Goal: Information Seeking & Learning: Learn about a topic

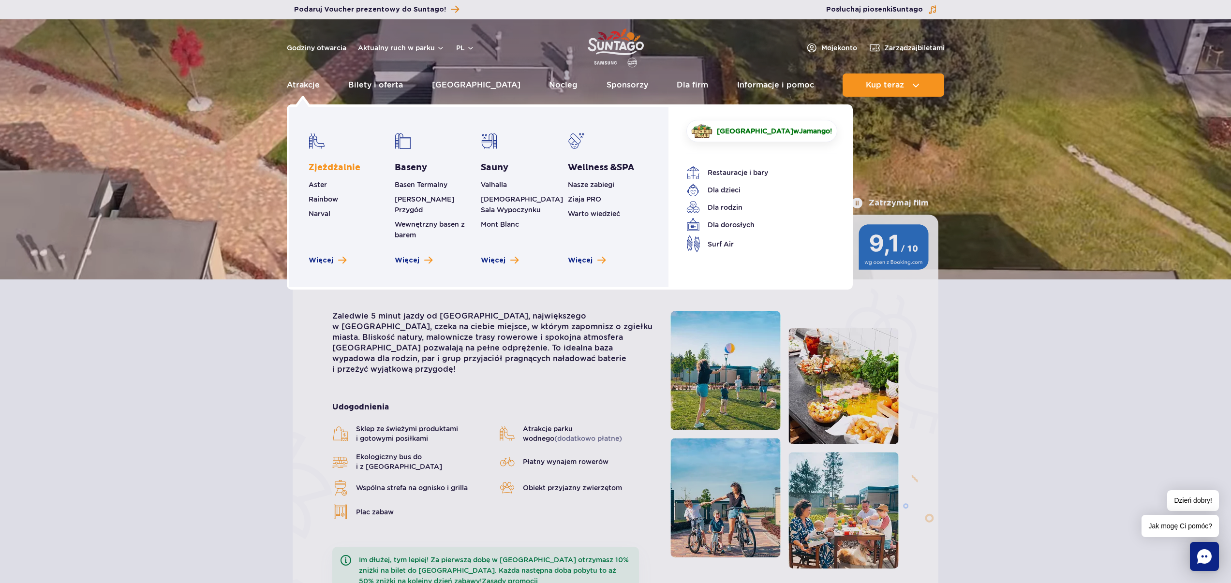
click at [322, 169] on link "Zjeżdżalnie" at bounding box center [335, 168] width 52 height 12
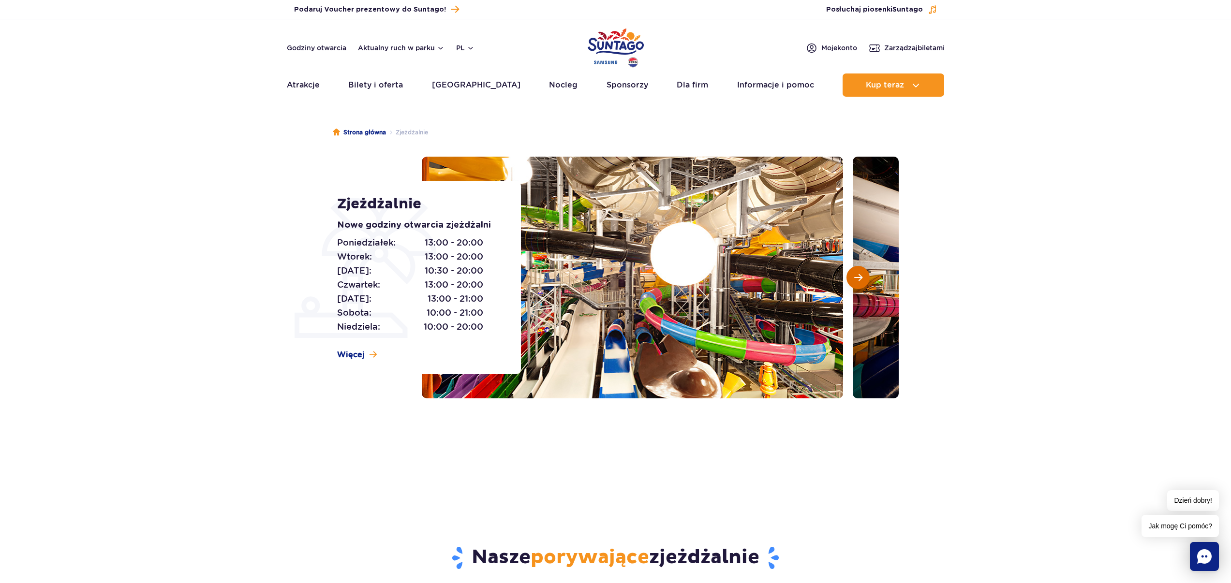
click at [863, 279] on button "Następny slajd" at bounding box center [858, 277] width 23 height 23
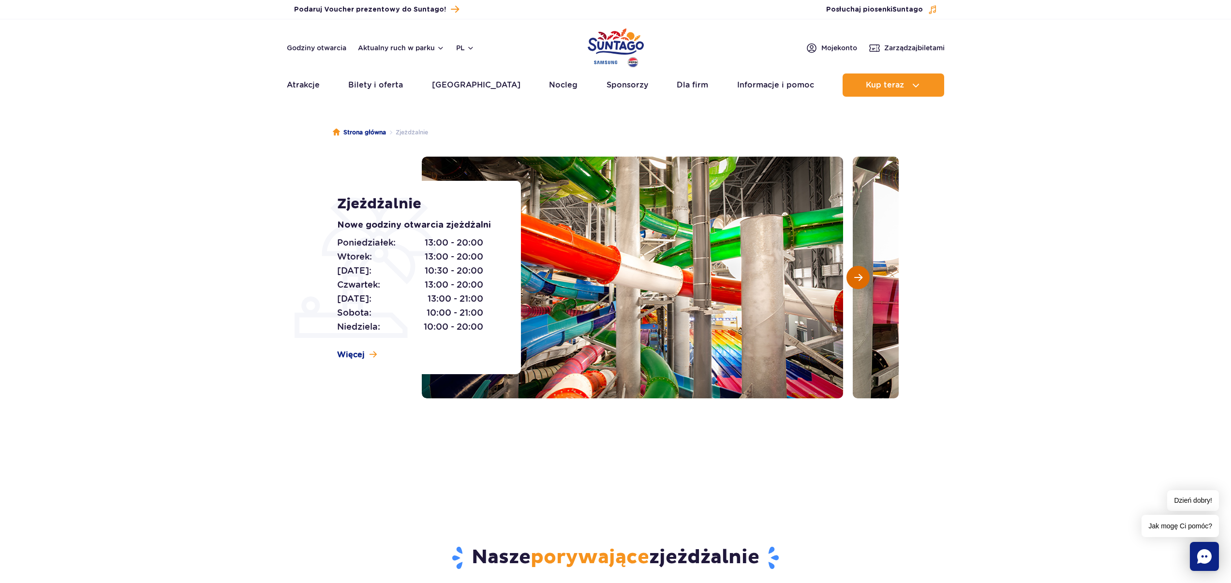
click at [863, 279] on button "Następny slajd" at bounding box center [858, 277] width 23 height 23
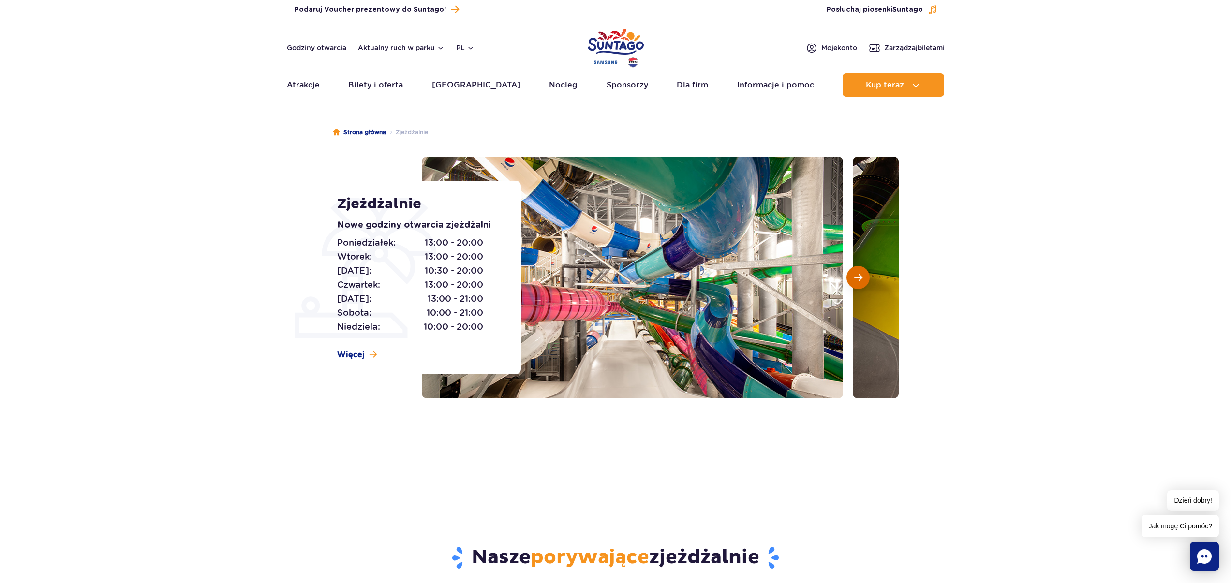
click at [863, 279] on button "Następny slajd" at bounding box center [858, 277] width 23 height 23
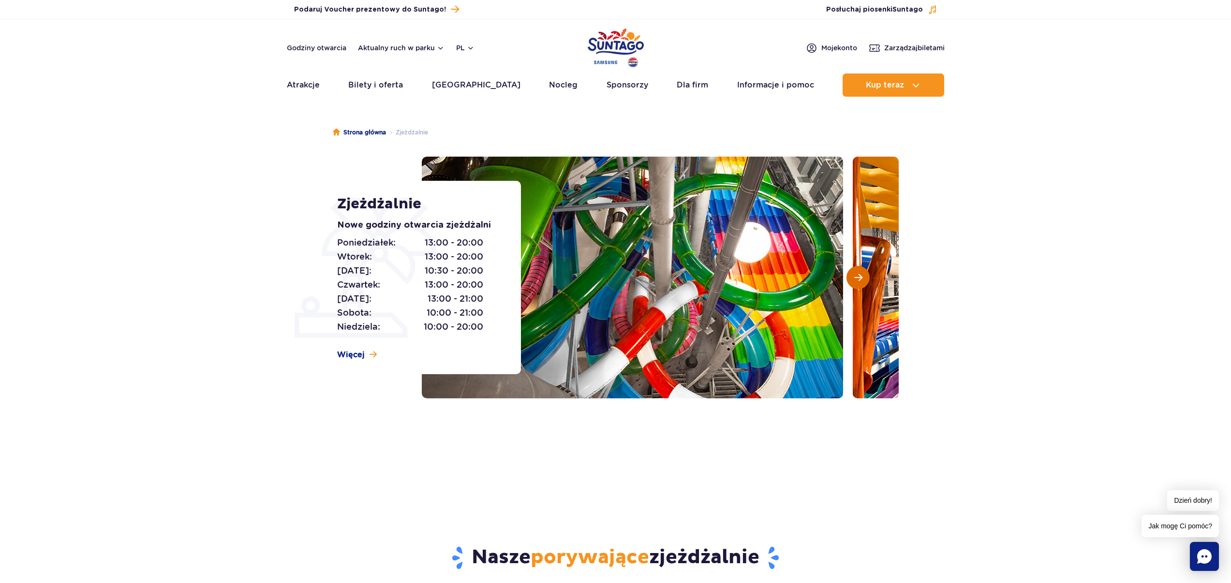
click at [863, 279] on button "Następny slajd" at bounding box center [858, 277] width 23 height 23
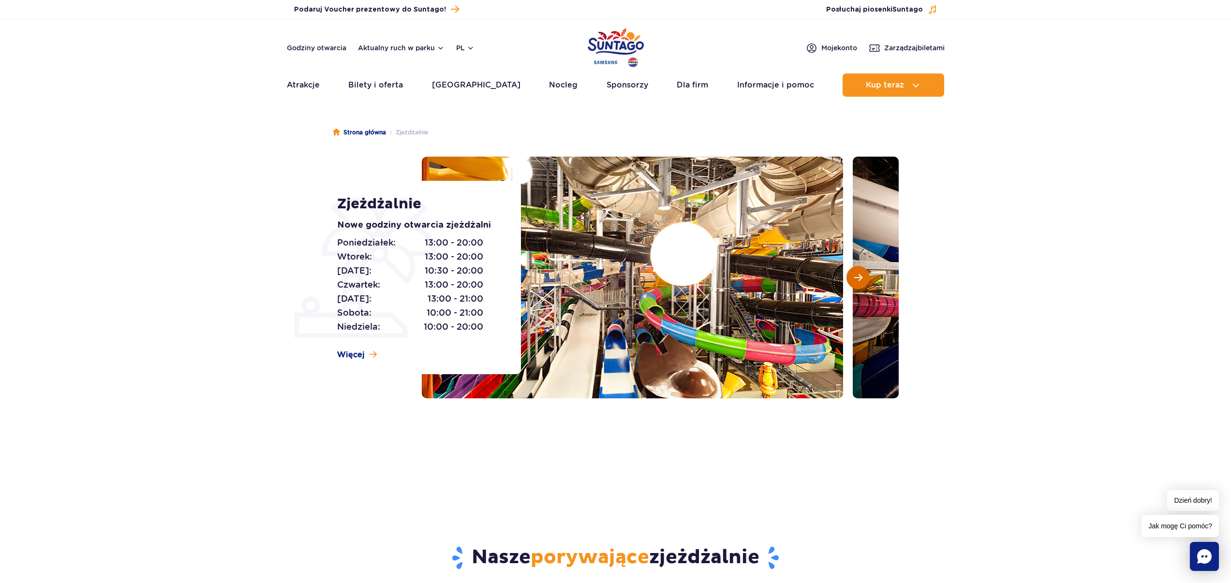
click at [863, 279] on button "Następny slajd" at bounding box center [858, 277] width 23 height 23
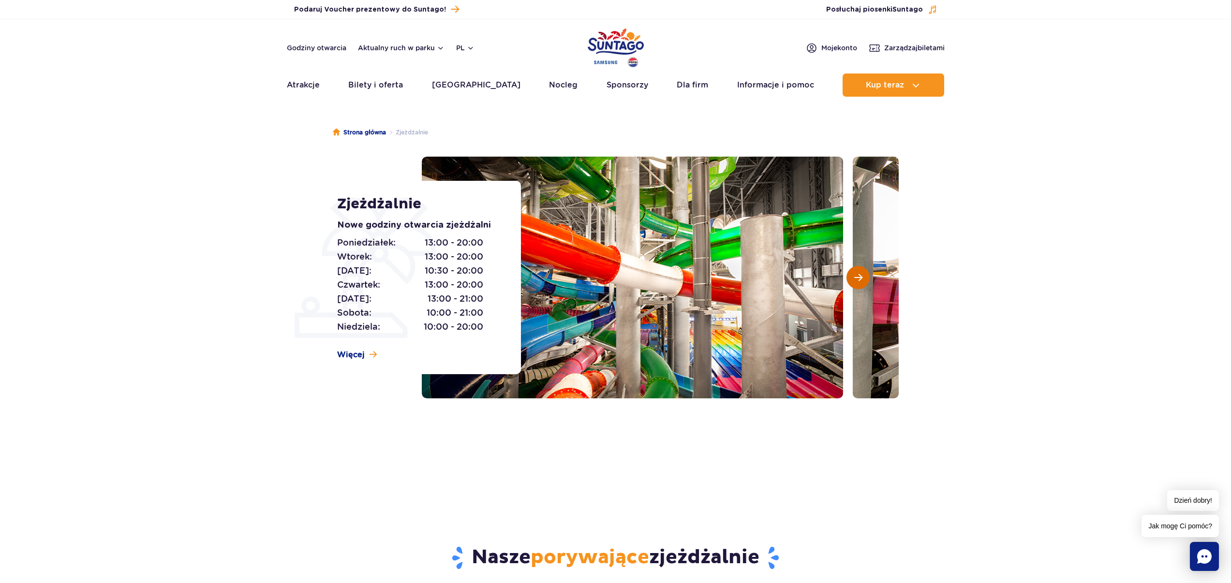
click at [863, 279] on button "Następny slajd" at bounding box center [858, 277] width 23 height 23
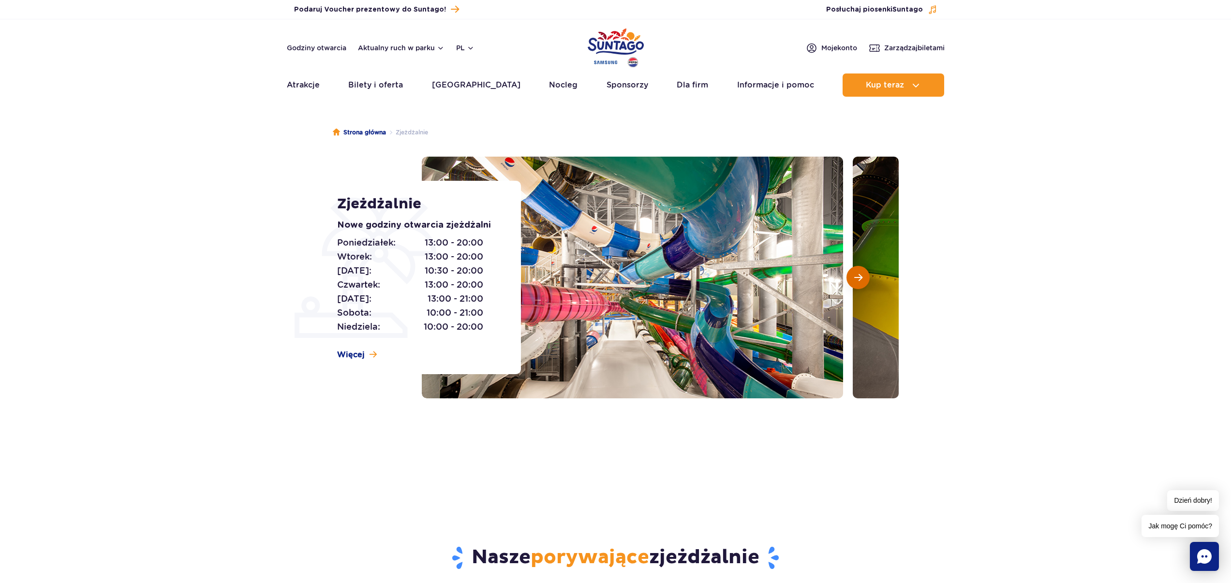
click at [863, 279] on button "Następny slajd" at bounding box center [858, 277] width 23 height 23
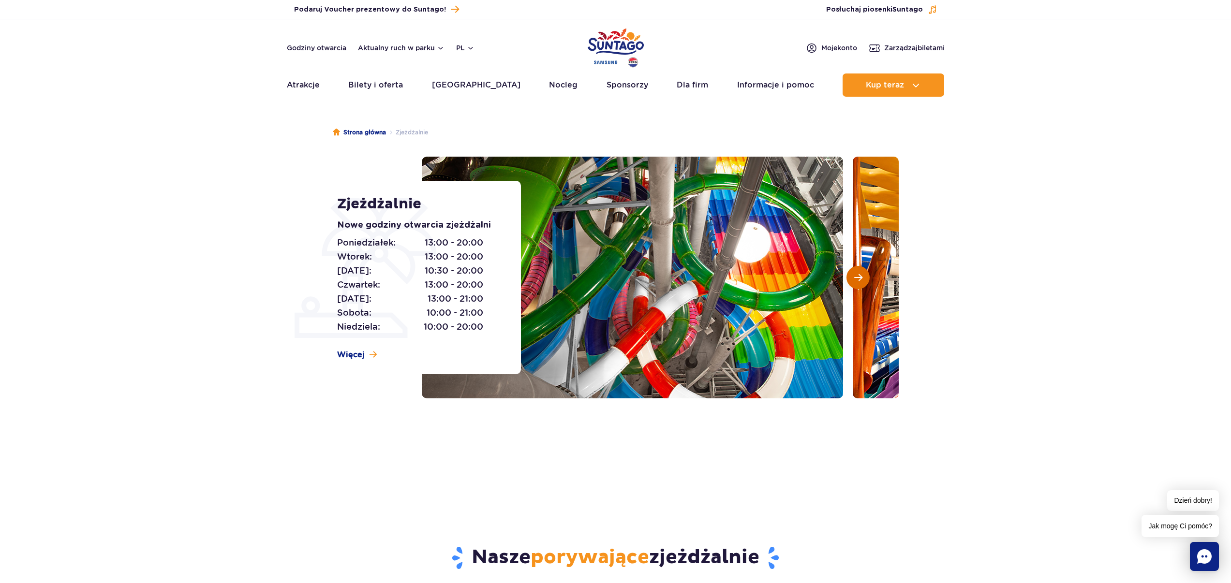
click at [863, 279] on button "Następny slajd" at bounding box center [858, 277] width 23 height 23
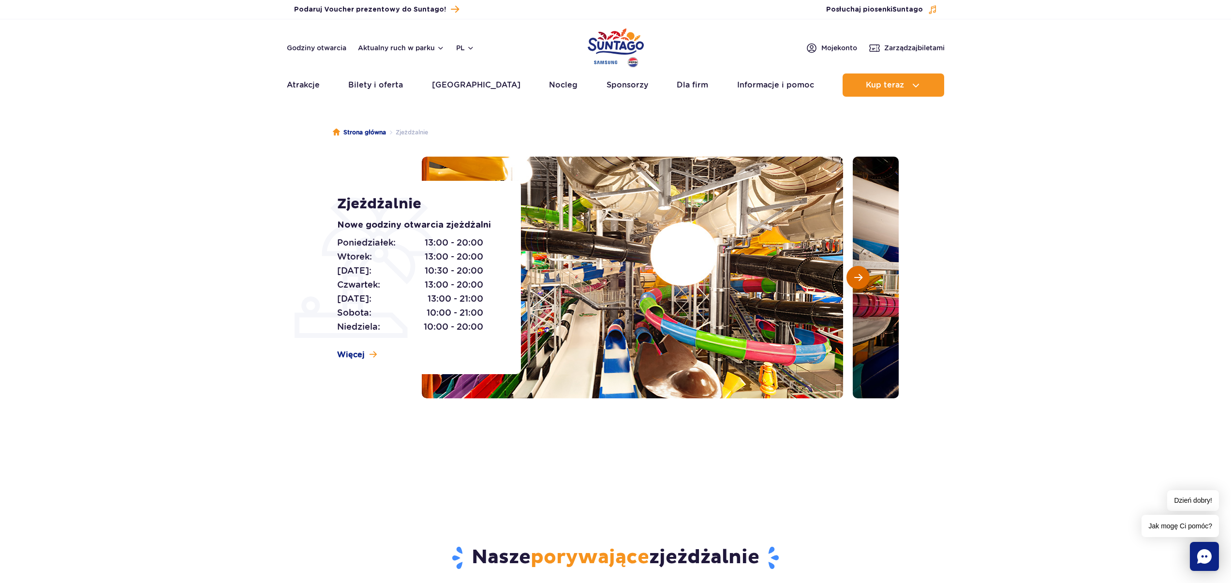
click at [863, 279] on button "Następny slajd" at bounding box center [858, 277] width 23 height 23
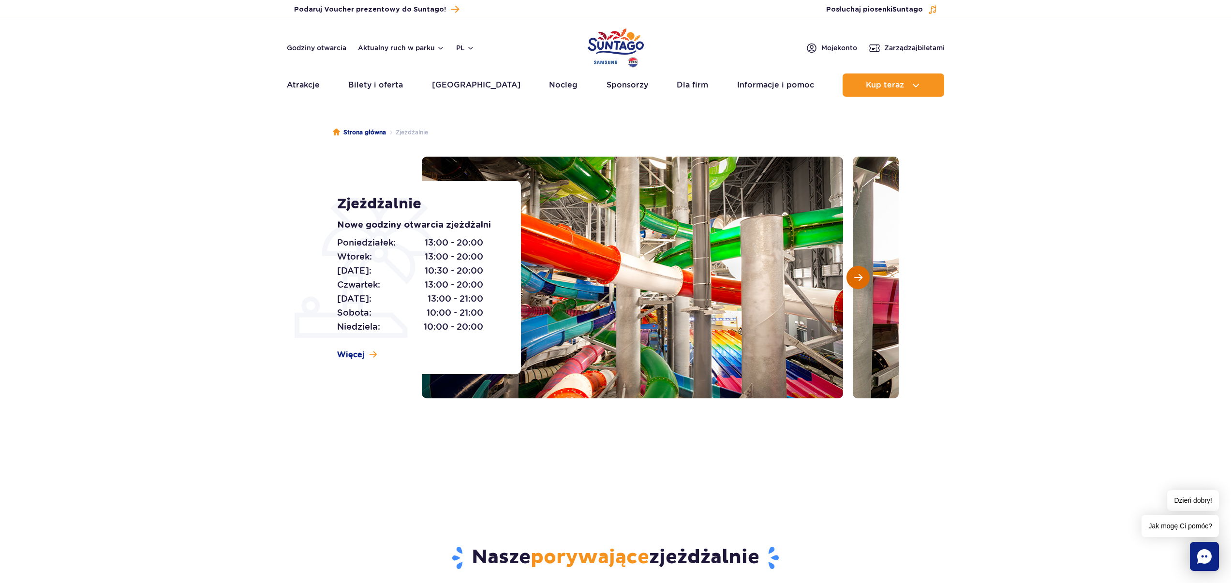
click at [863, 279] on button "Następny slajd" at bounding box center [858, 277] width 23 height 23
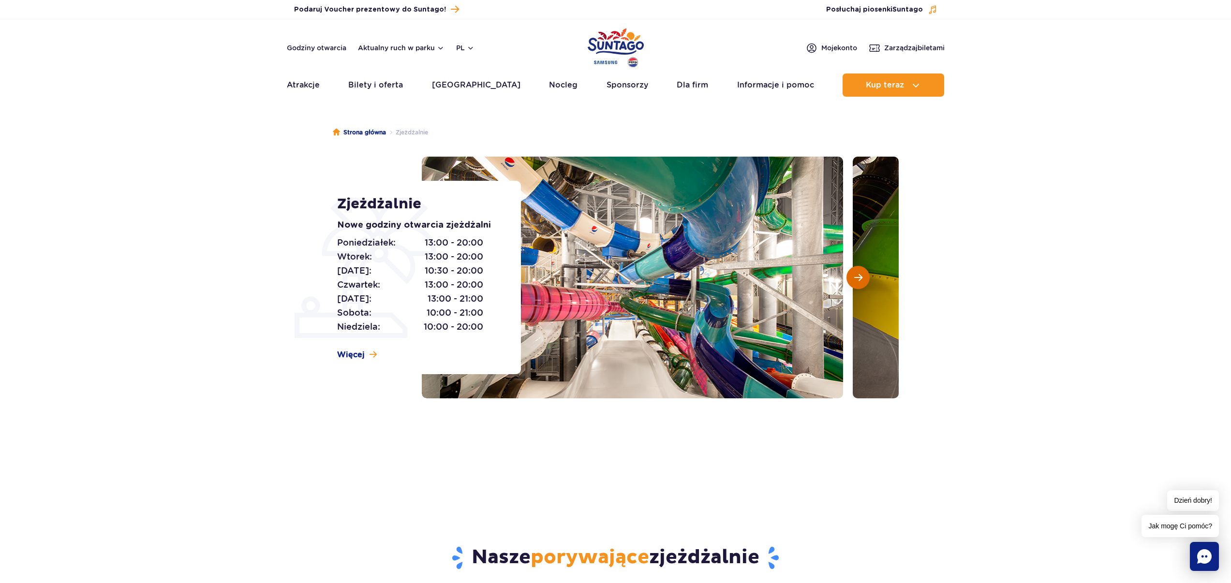
click at [863, 279] on button "Następny slajd" at bounding box center [858, 277] width 23 height 23
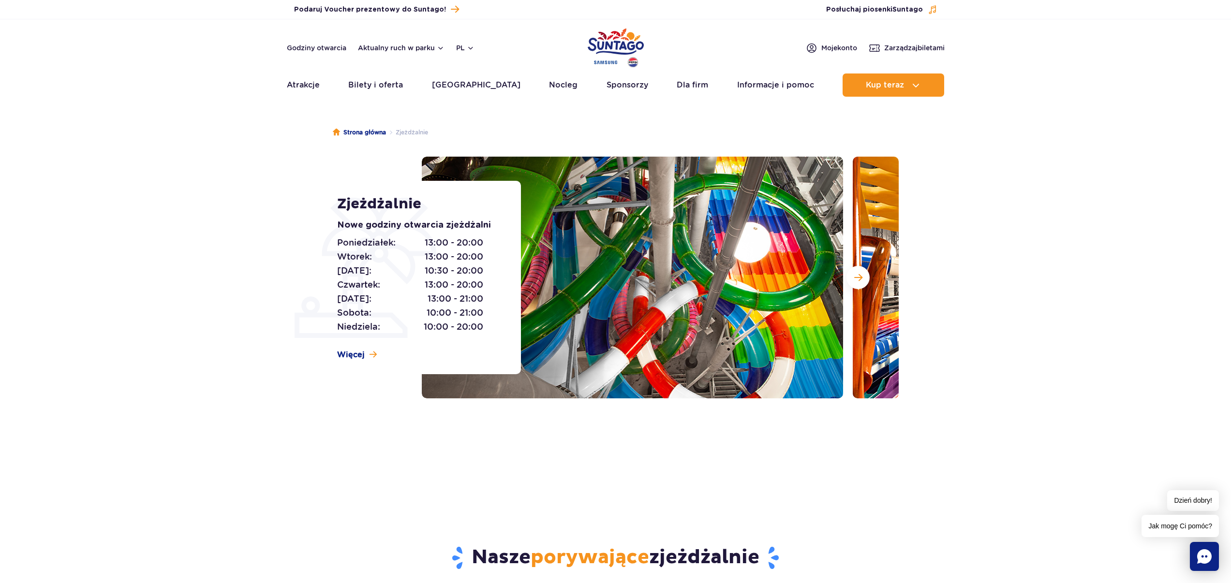
click at [153, 342] on section "Zjeżdżalnie Nowe godziny otwarcia zjeżdżalni [DATE]: 13:00 - 20:00 [DATE]: 13:0…" at bounding box center [615, 278] width 1231 height 242
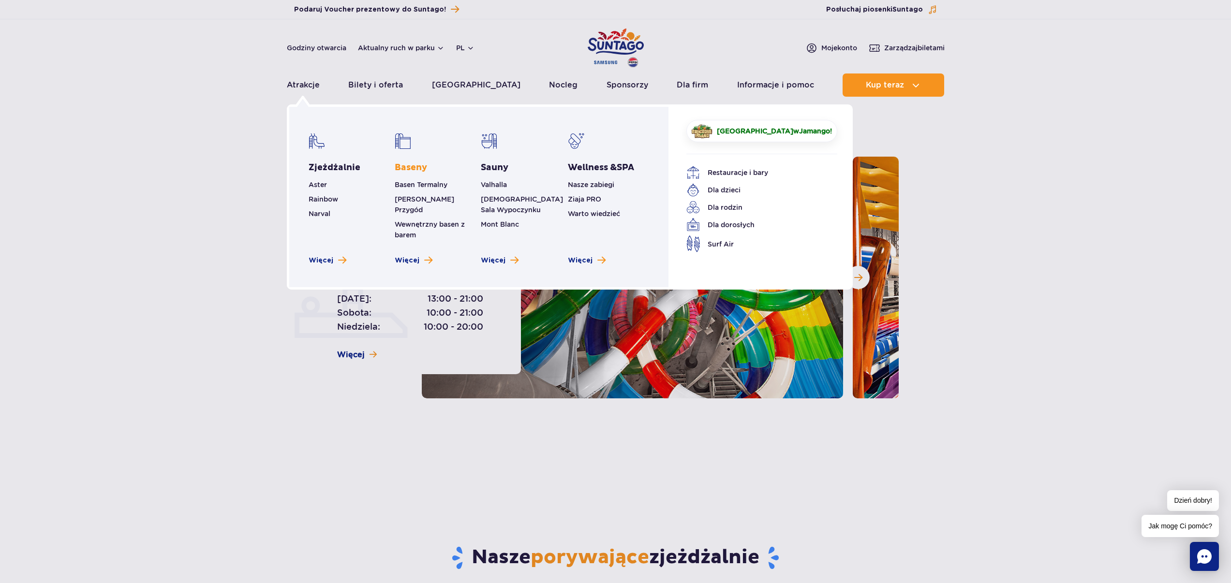
click at [409, 168] on link "Baseny" at bounding box center [411, 168] width 32 height 12
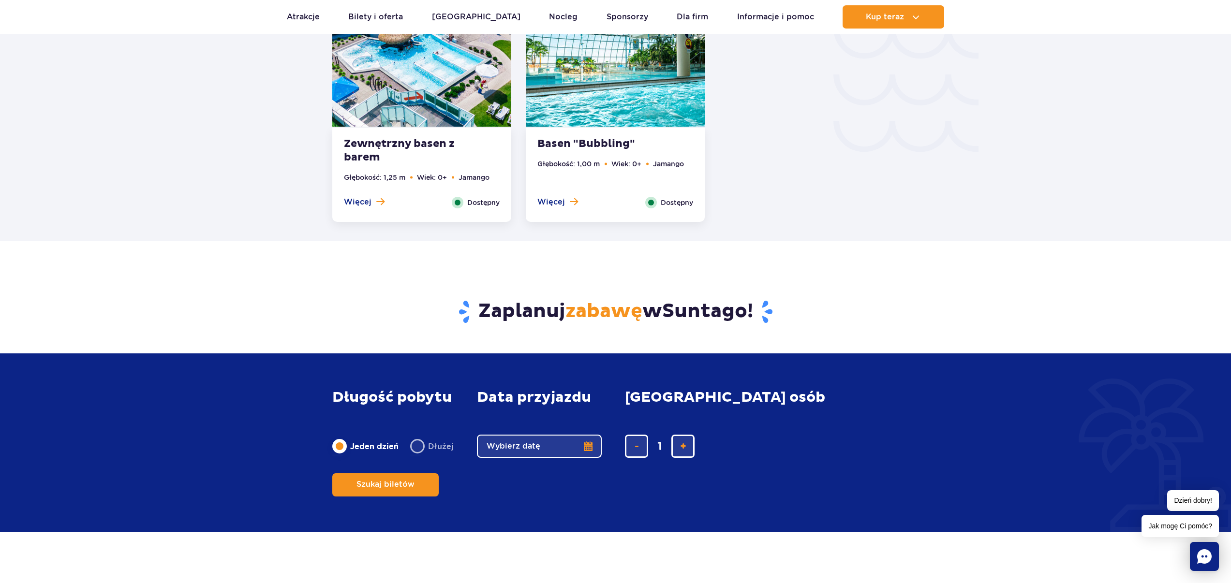
scroll to position [1589, 0]
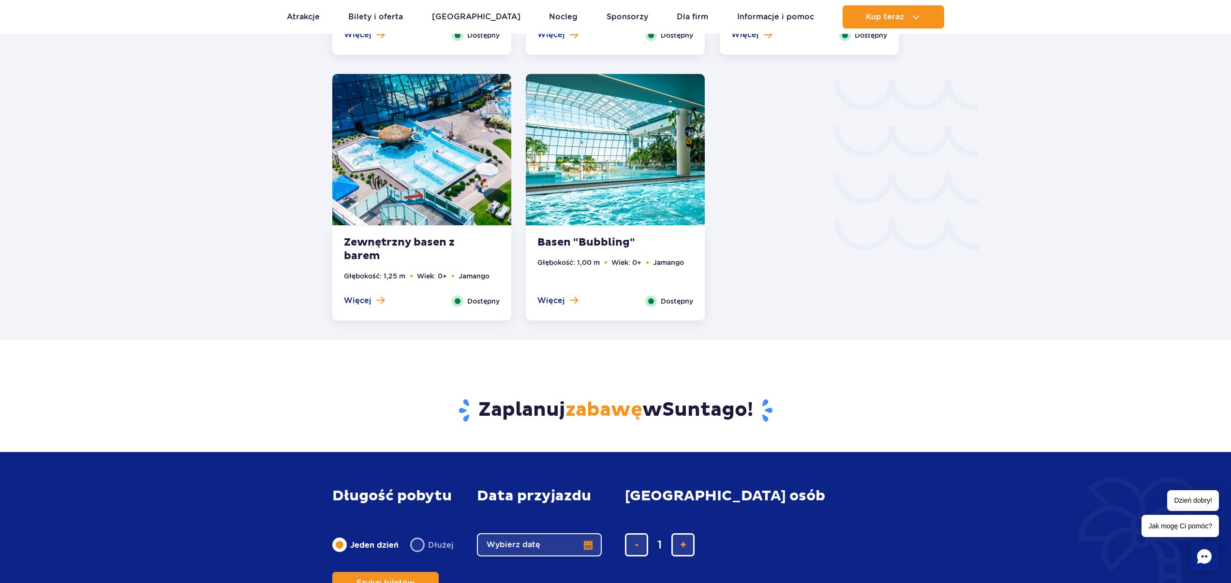
click at [607, 169] on img at bounding box center [615, 149] width 179 height 151
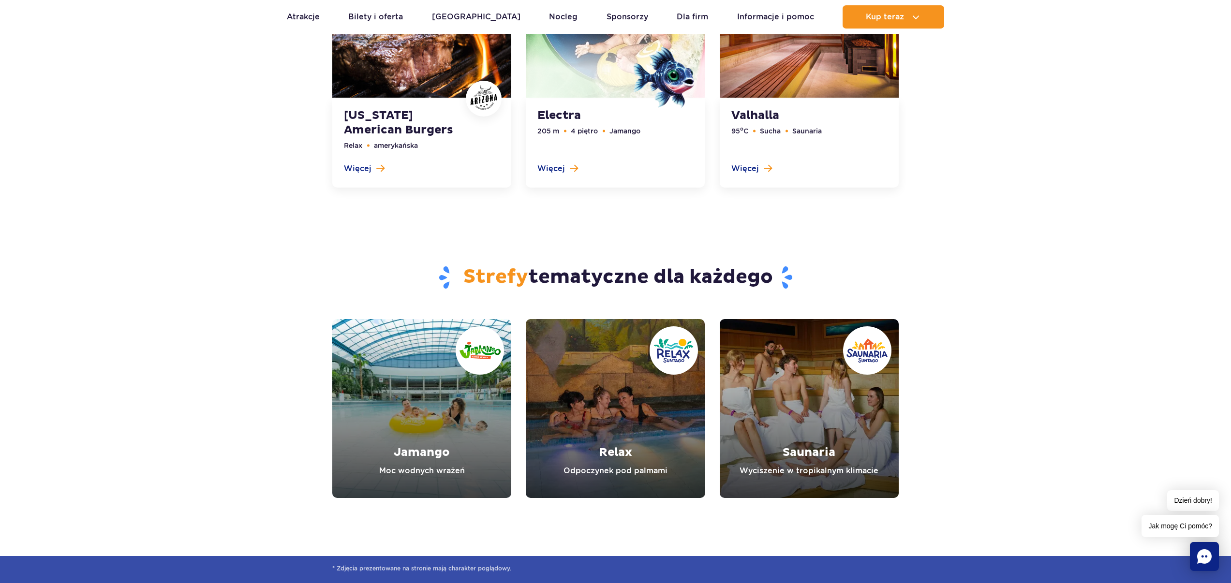
scroll to position [2885, 0]
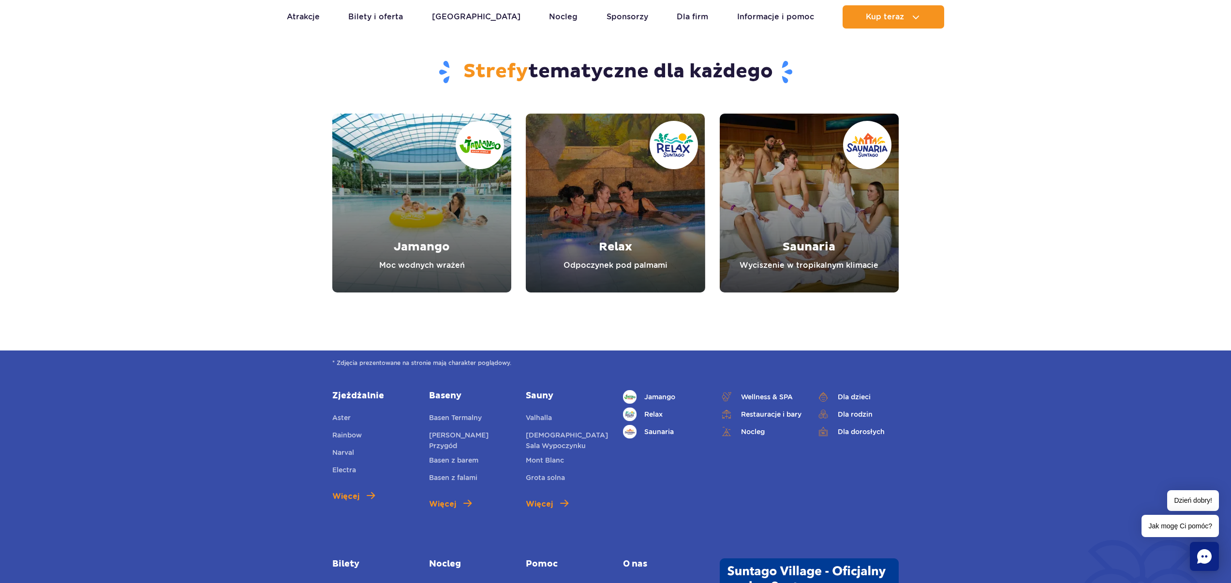
click at [398, 248] on link "Jamango" at bounding box center [421, 203] width 179 height 179
